Goal: Answer question/provide support: Answer question/provide support

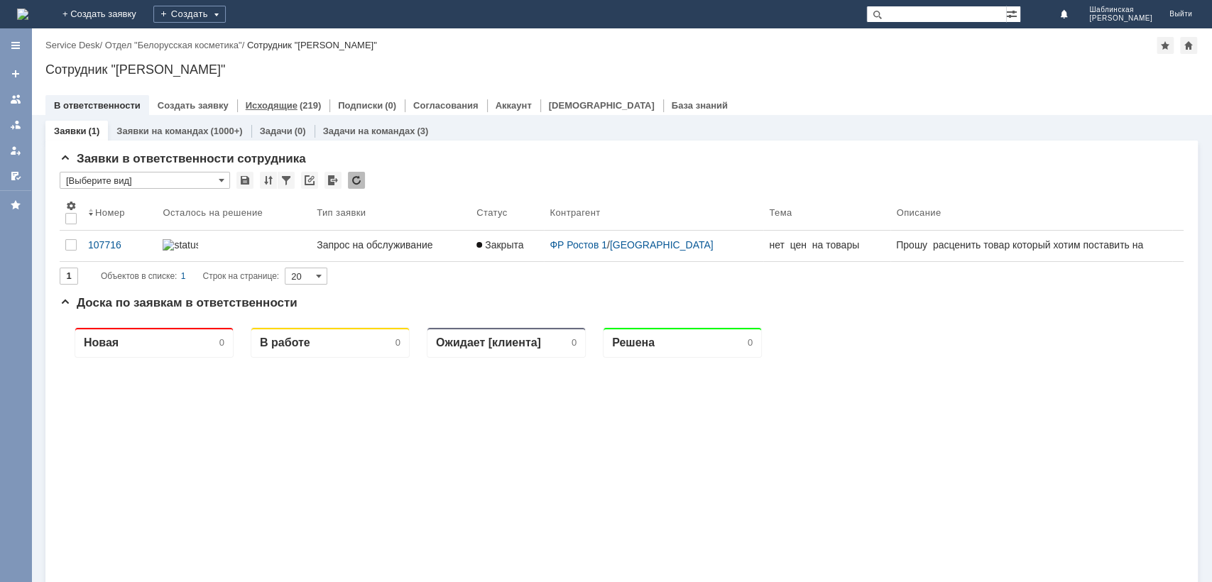
click at [300, 103] on div "(219)" at bounding box center [310, 105] width 21 height 11
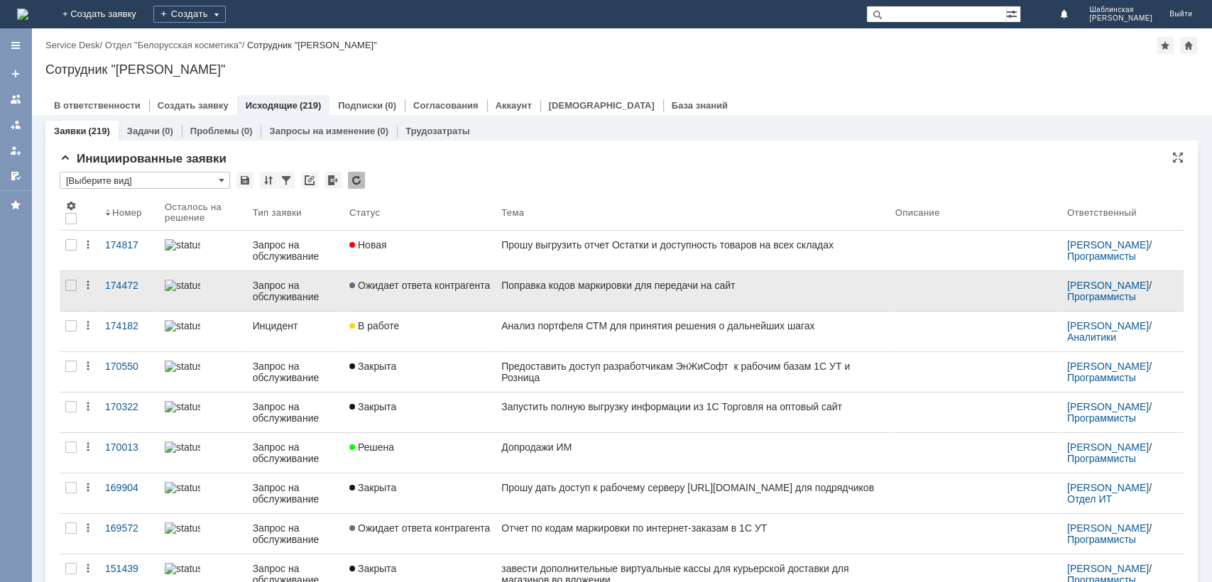
click at [602, 290] on div "Поправка кодов маркировки для передачи на сайт" at bounding box center [692, 285] width 382 height 11
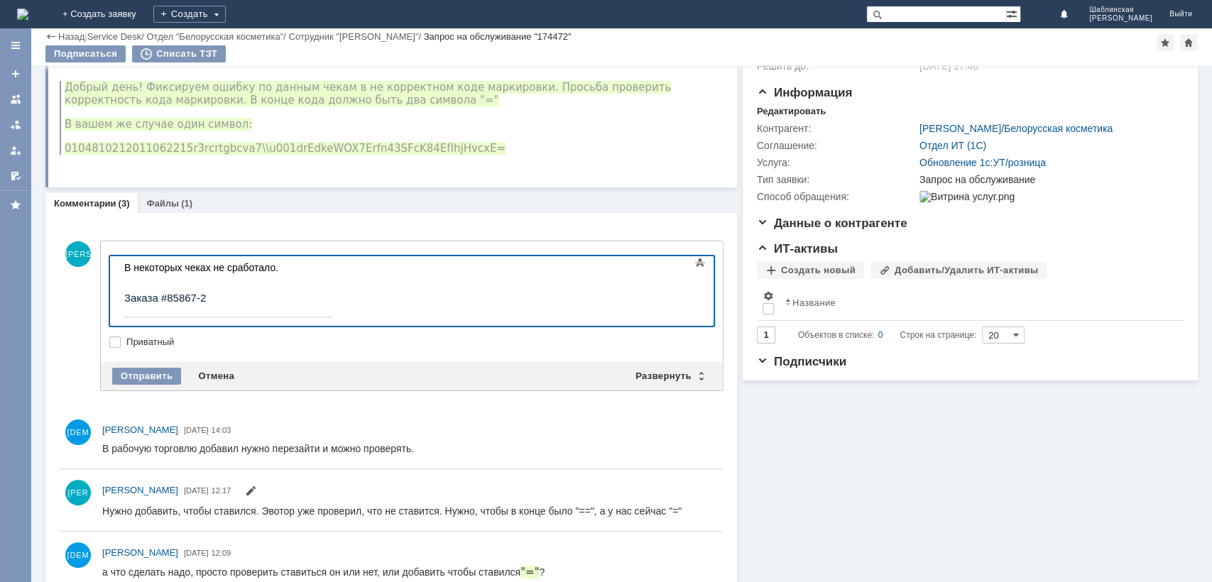
scroll to position [151, 0]
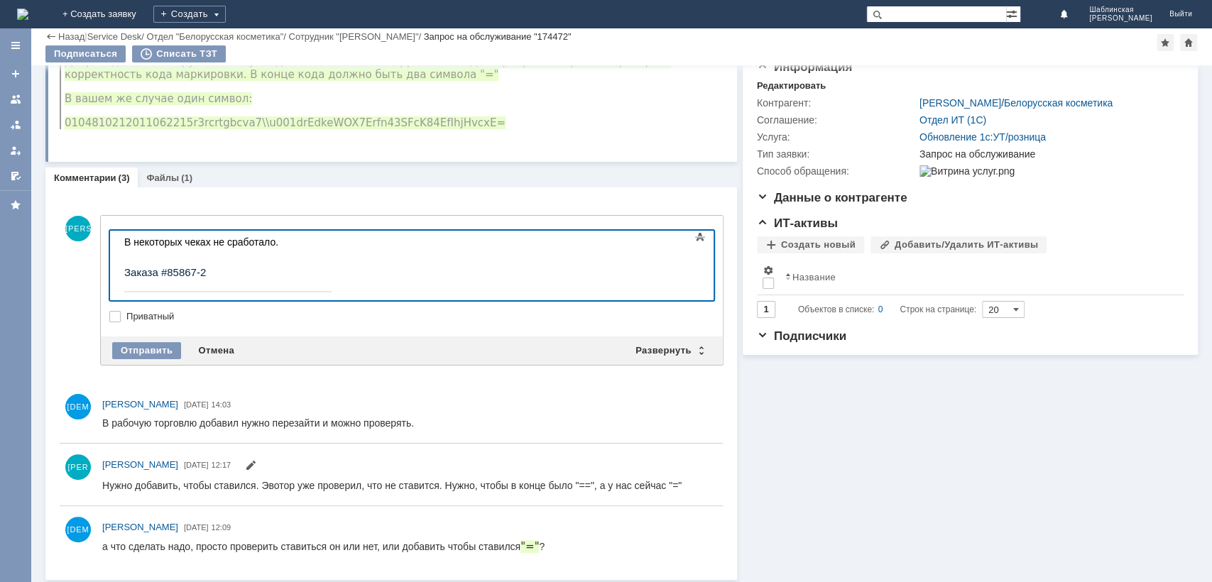
click at [241, 268] on li "Заказа #85867-2" at bounding box center [308, 270] width 369 height 44
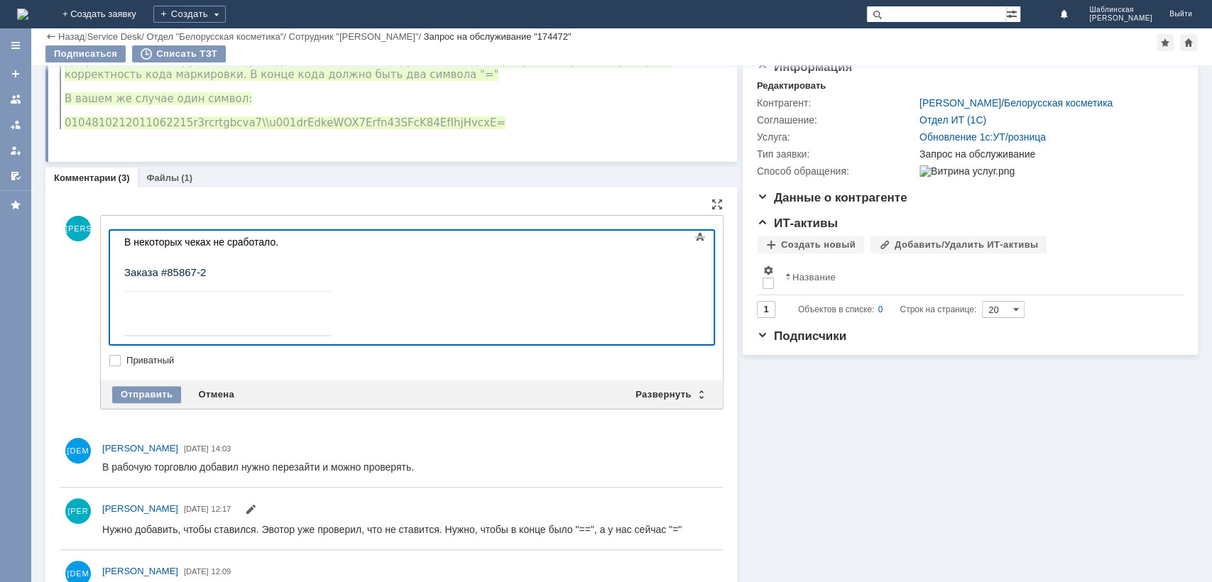
click at [340, 276] on li "Заказа #85867-2" at bounding box center [308, 270] width 369 height 44
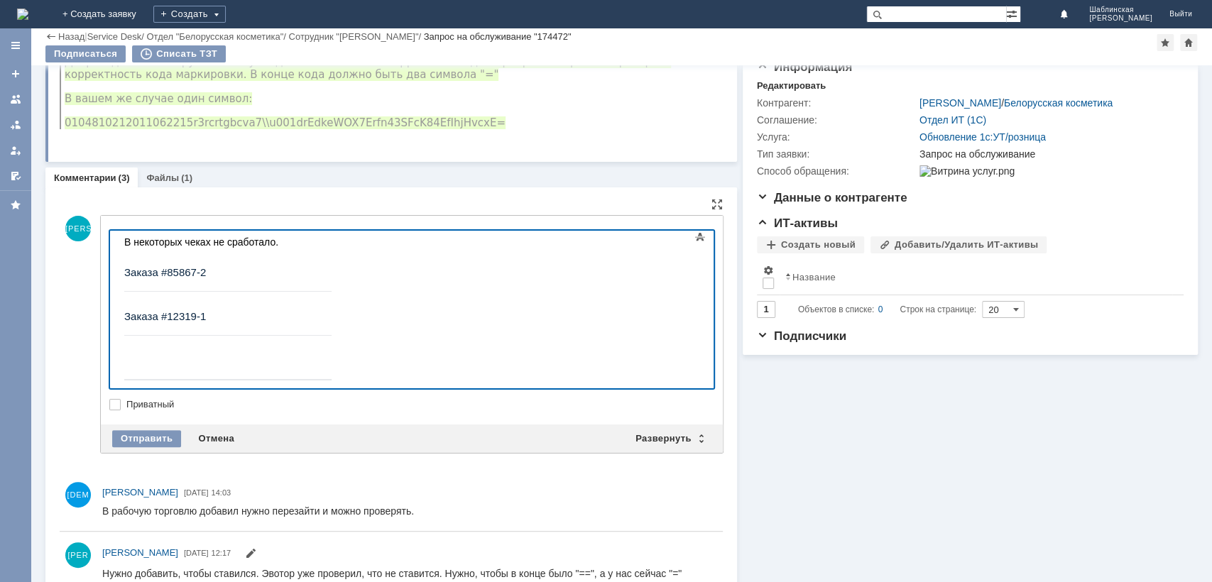
click at [219, 330] on li "​ Заказа #12319-1" at bounding box center [308, 314] width 369 height 44
click at [170, 173] on link "Файлы" at bounding box center [162, 178] width 33 height 11
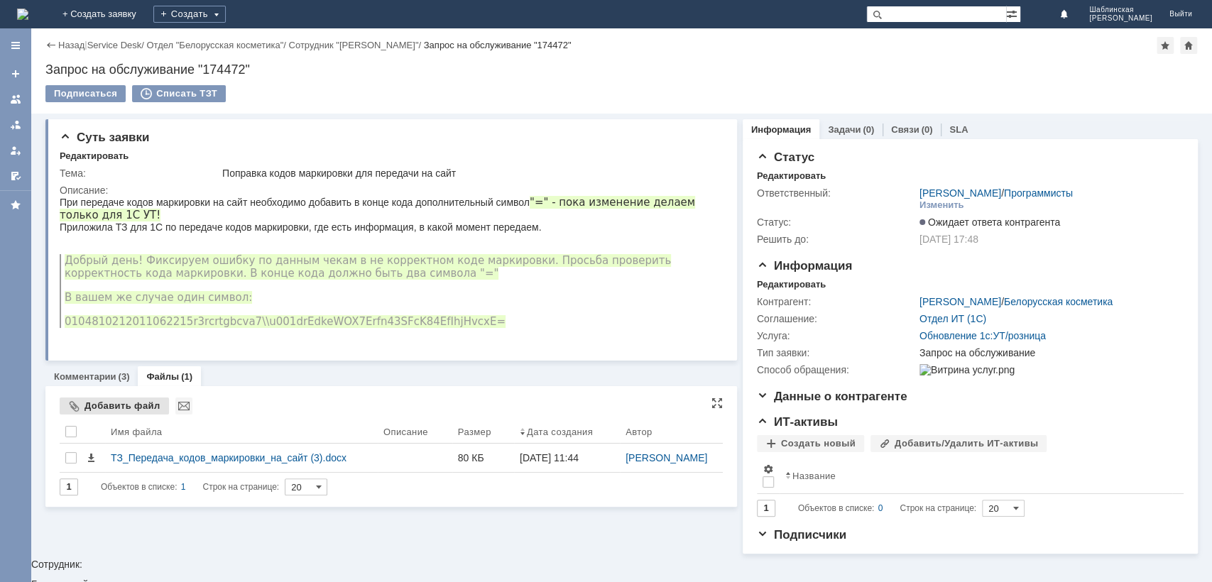
click at [123, 415] on div "Добавить файл" at bounding box center [114, 406] width 109 height 17
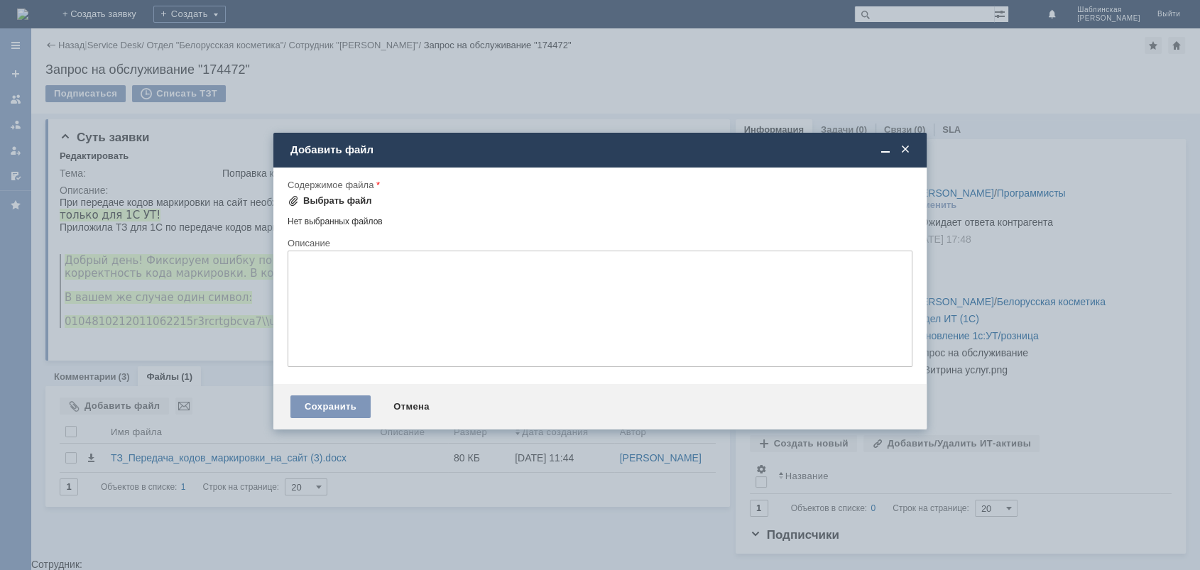
click at [346, 202] on div "Выбрать файл" at bounding box center [337, 200] width 69 height 11
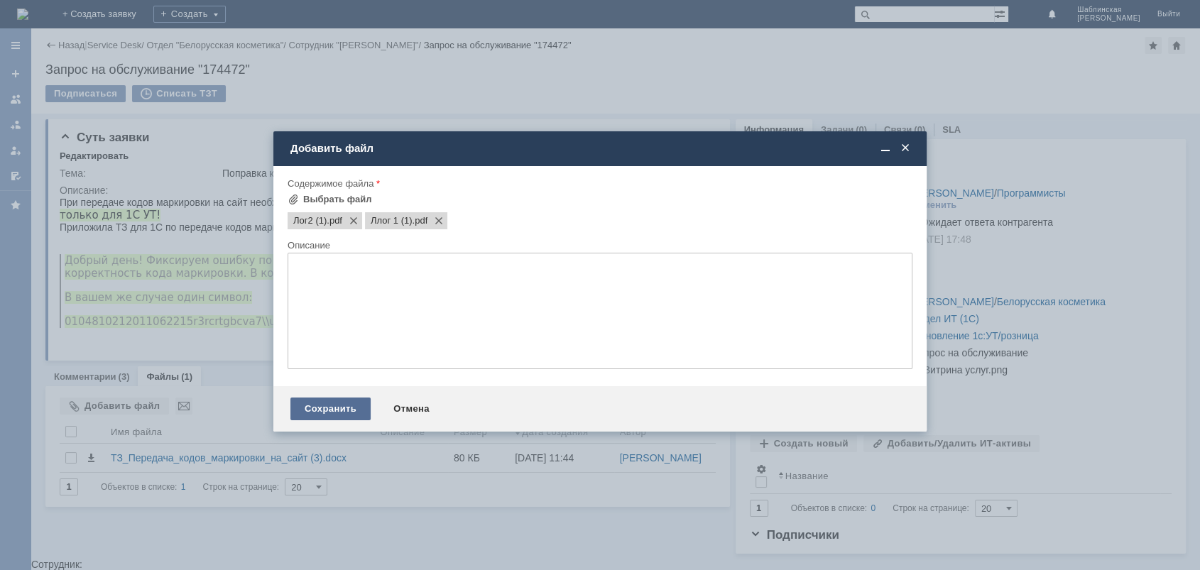
click at [322, 413] on div "Сохранить" at bounding box center [330, 409] width 80 height 23
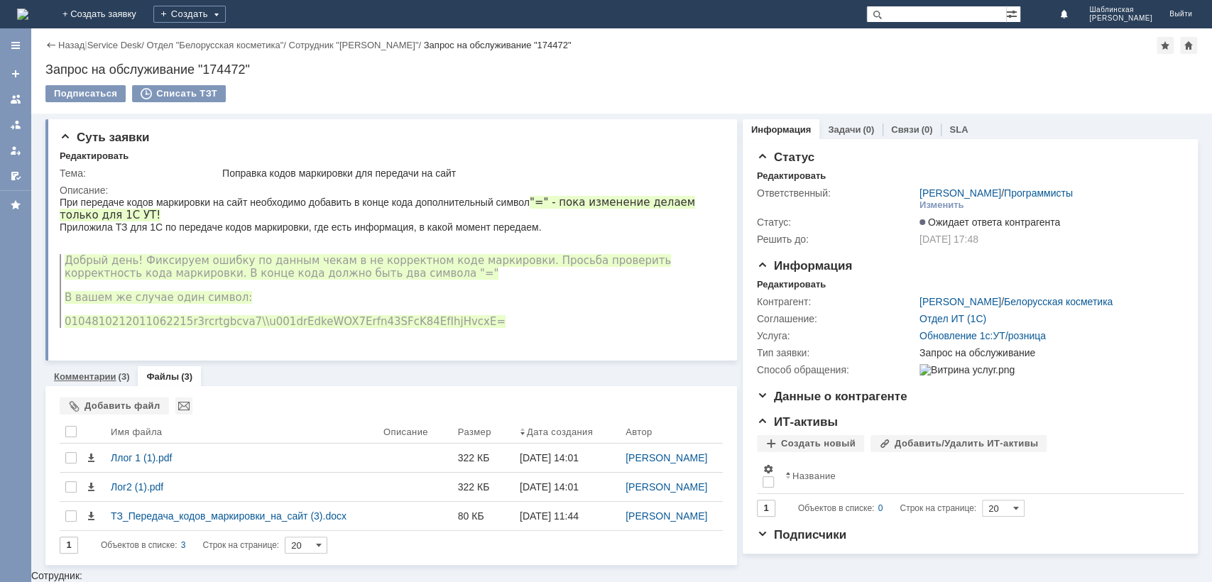
click at [101, 374] on link "Комментарии" at bounding box center [85, 376] width 63 height 11
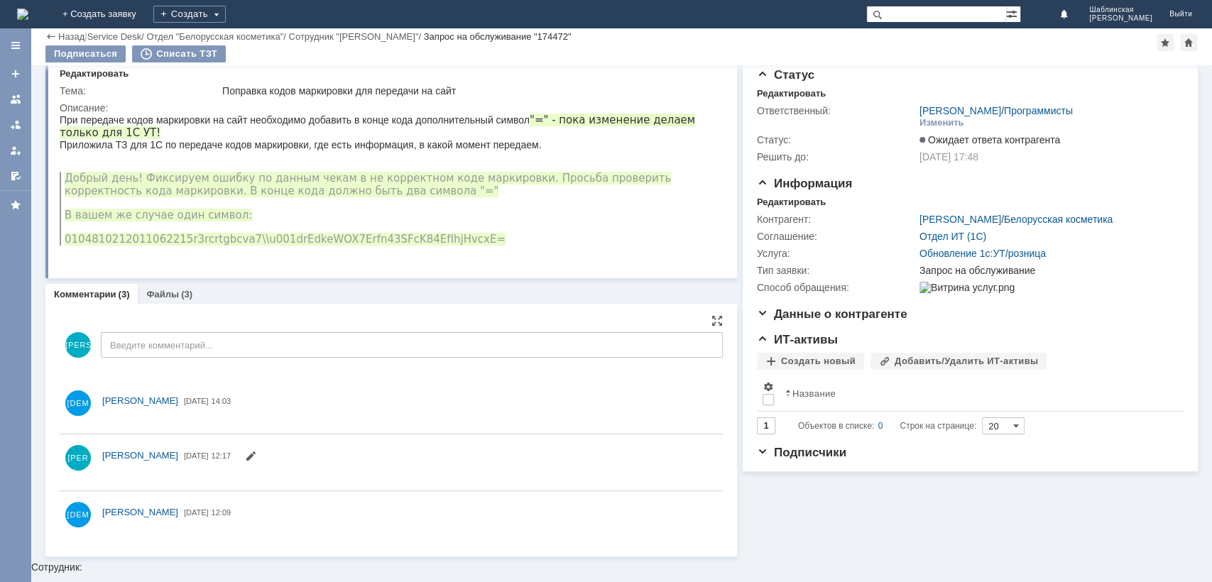
scroll to position [33, 0]
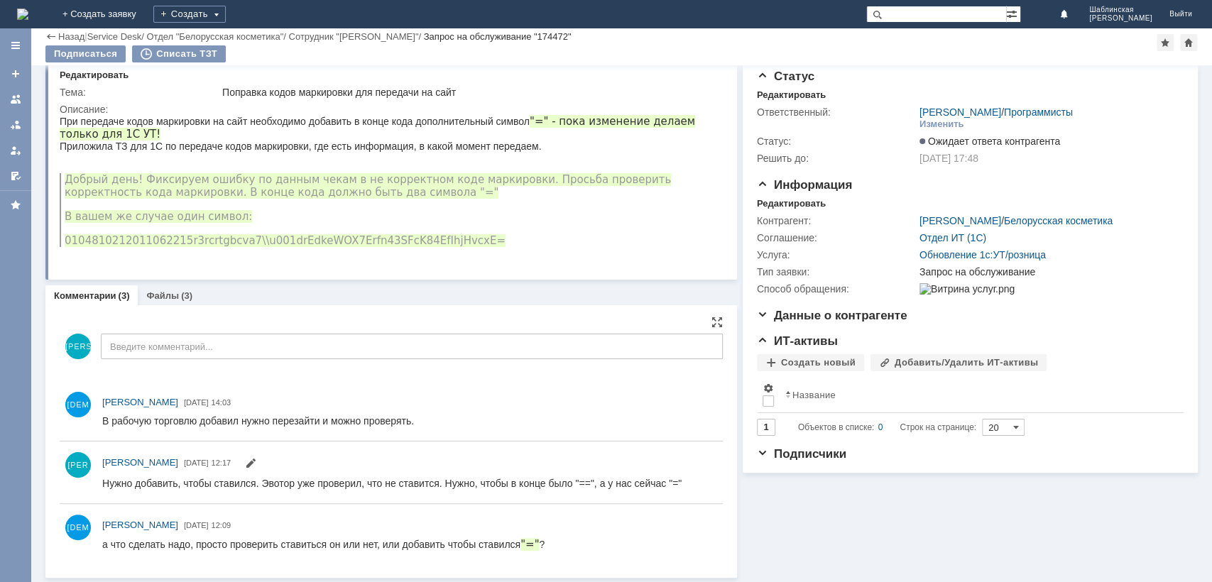
click at [202, 363] on div "ШИ Введите комментарий..." at bounding box center [391, 348] width 663 height 66
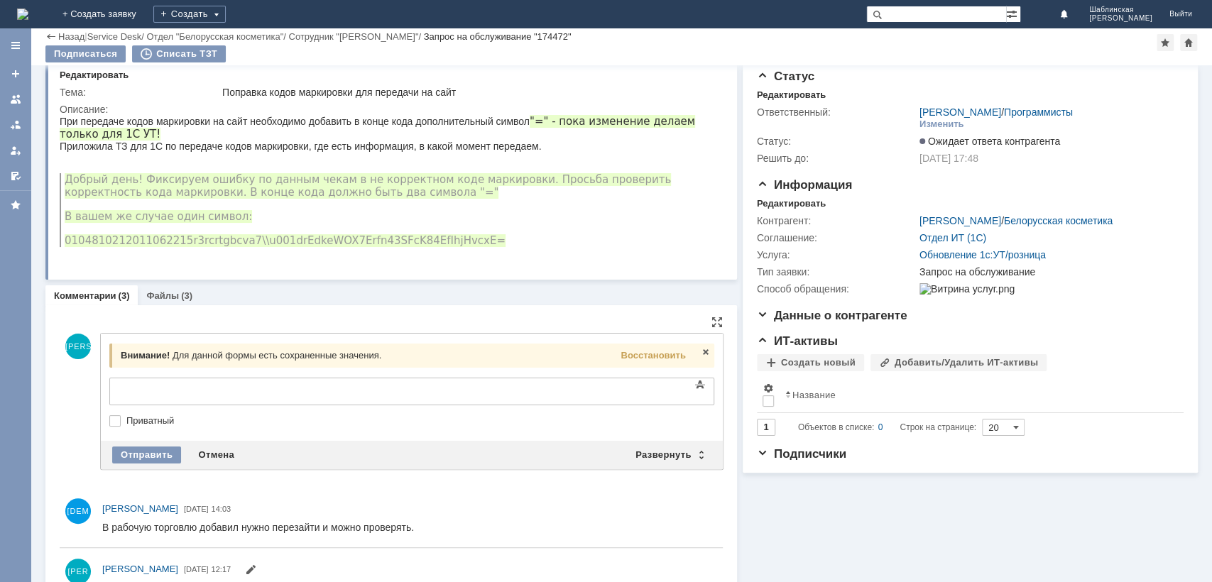
scroll to position [0, 0]
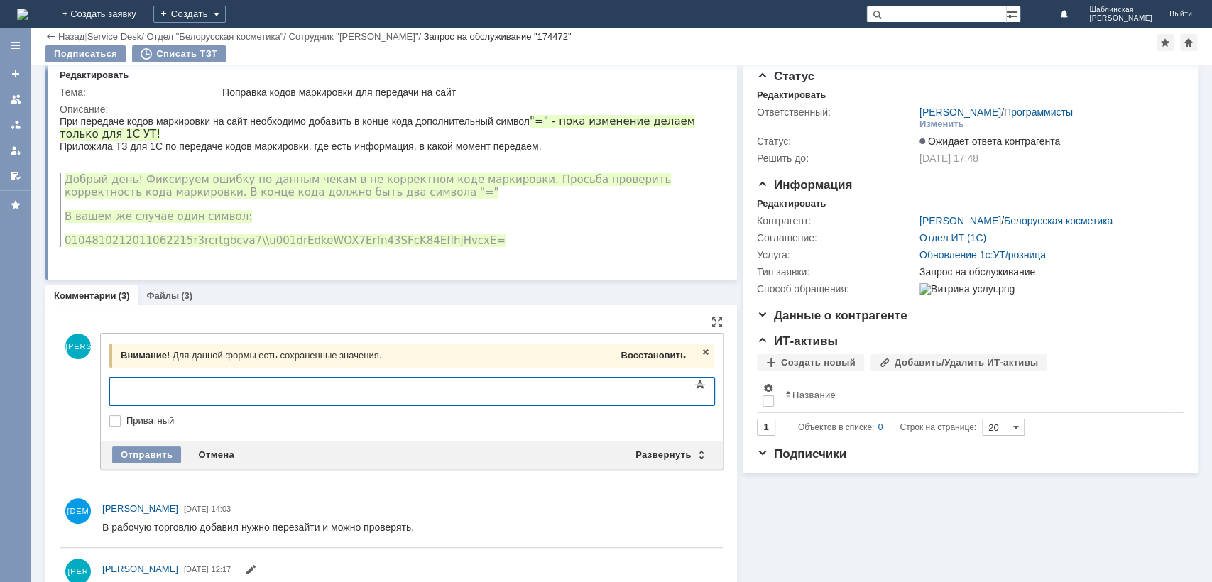
click at [647, 357] on span "Восстановить" at bounding box center [653, 355] width 65 height 11
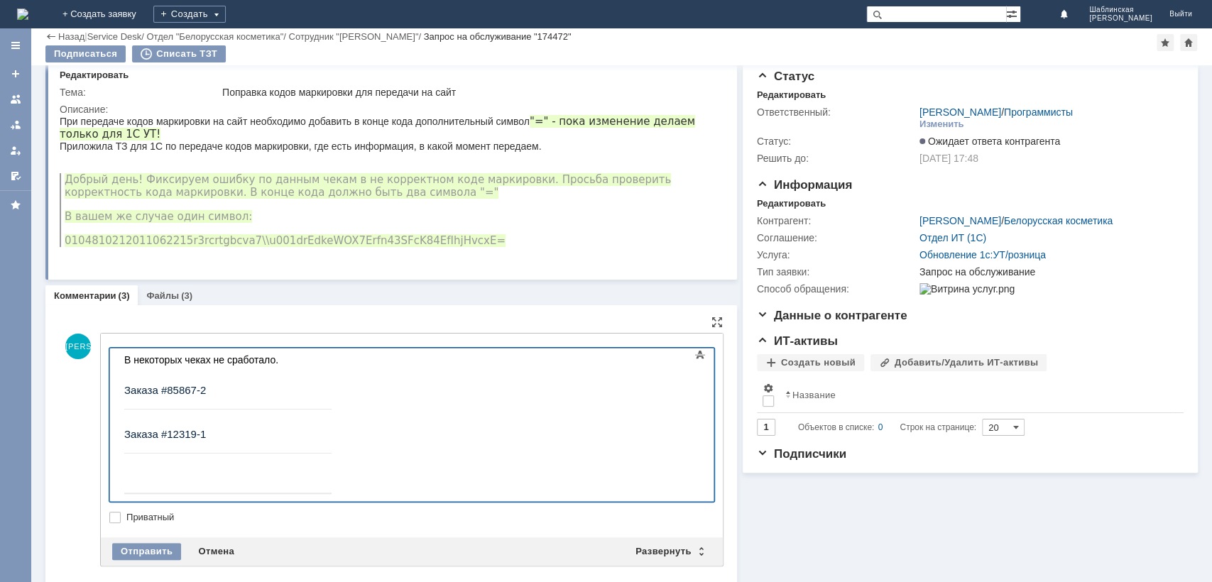
click at [221, 470] on li at bounding box center [308, 474] width 369 height 40
click at [271, 454] on li at bounding box center [308, 474] width 369 height 40
click at [326, 438] on ul "Заказа #85867-2 Заказа #12319-1" at bounding box center [225, 430] width 202 height 129
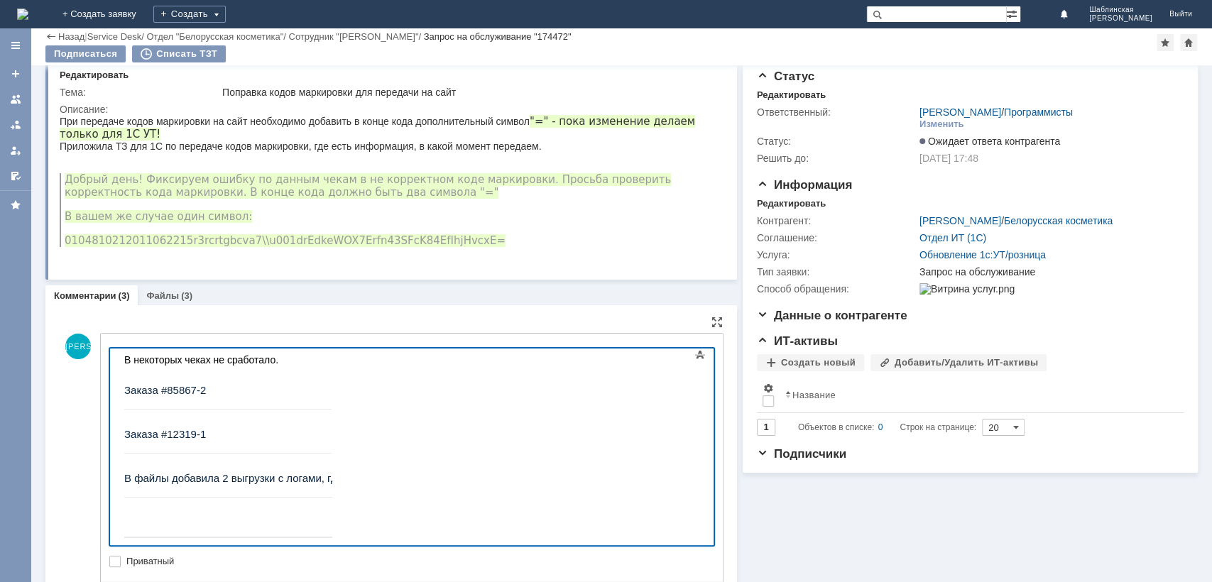
drag, startPoint x: 126, startPoint y: 360, endPoint x: 347, endPoint y: 354, distance: 221.0
click at [326, 354] on div "В некоторых чеках не сработало." at bounding box center [225, 359] width 202 height 11
